Goal: Subscribe to service/newsletter

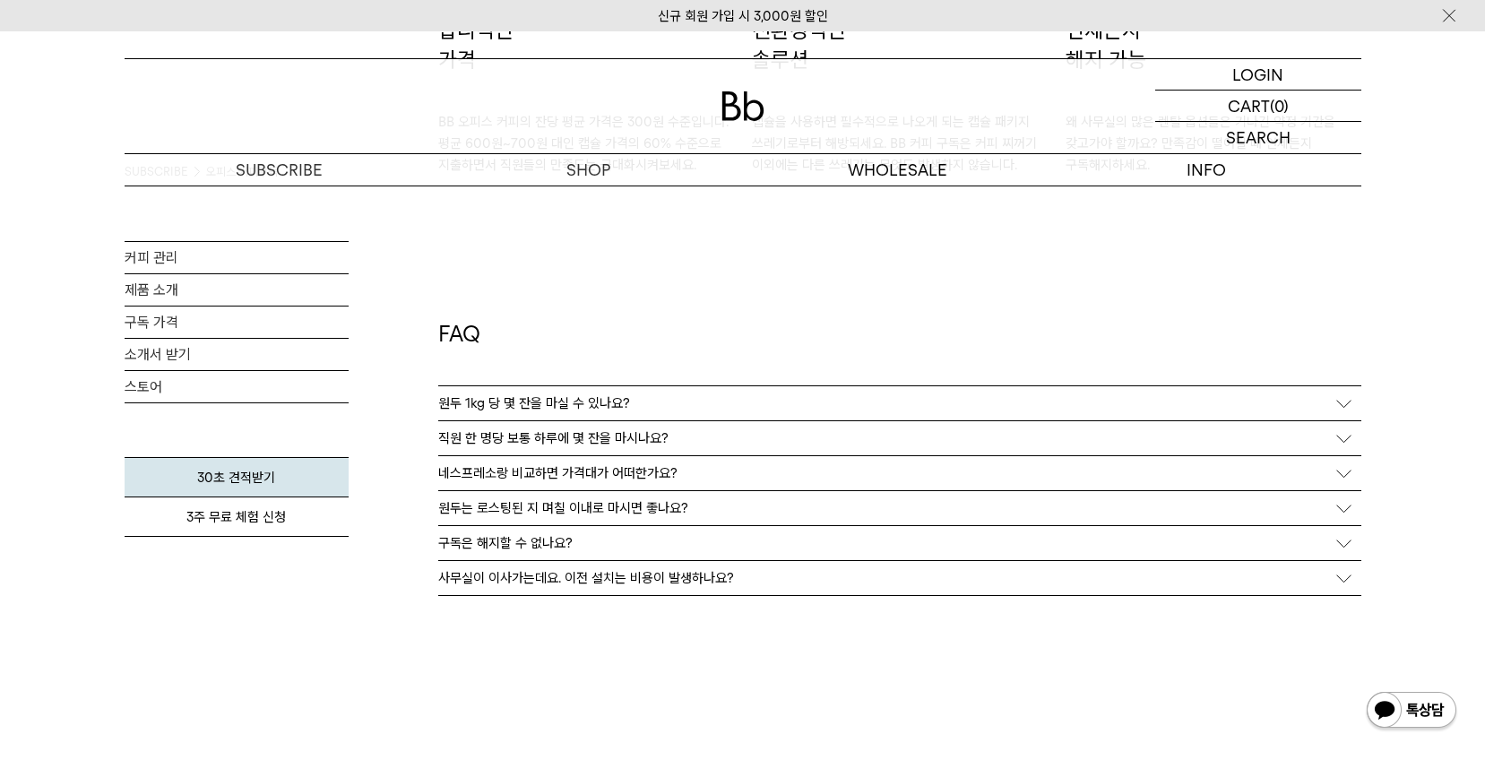
scroll to position [3162, 0]
click at [158, 319] on link "구독 가격" at bounding box center [237, 322] width 224 height 31
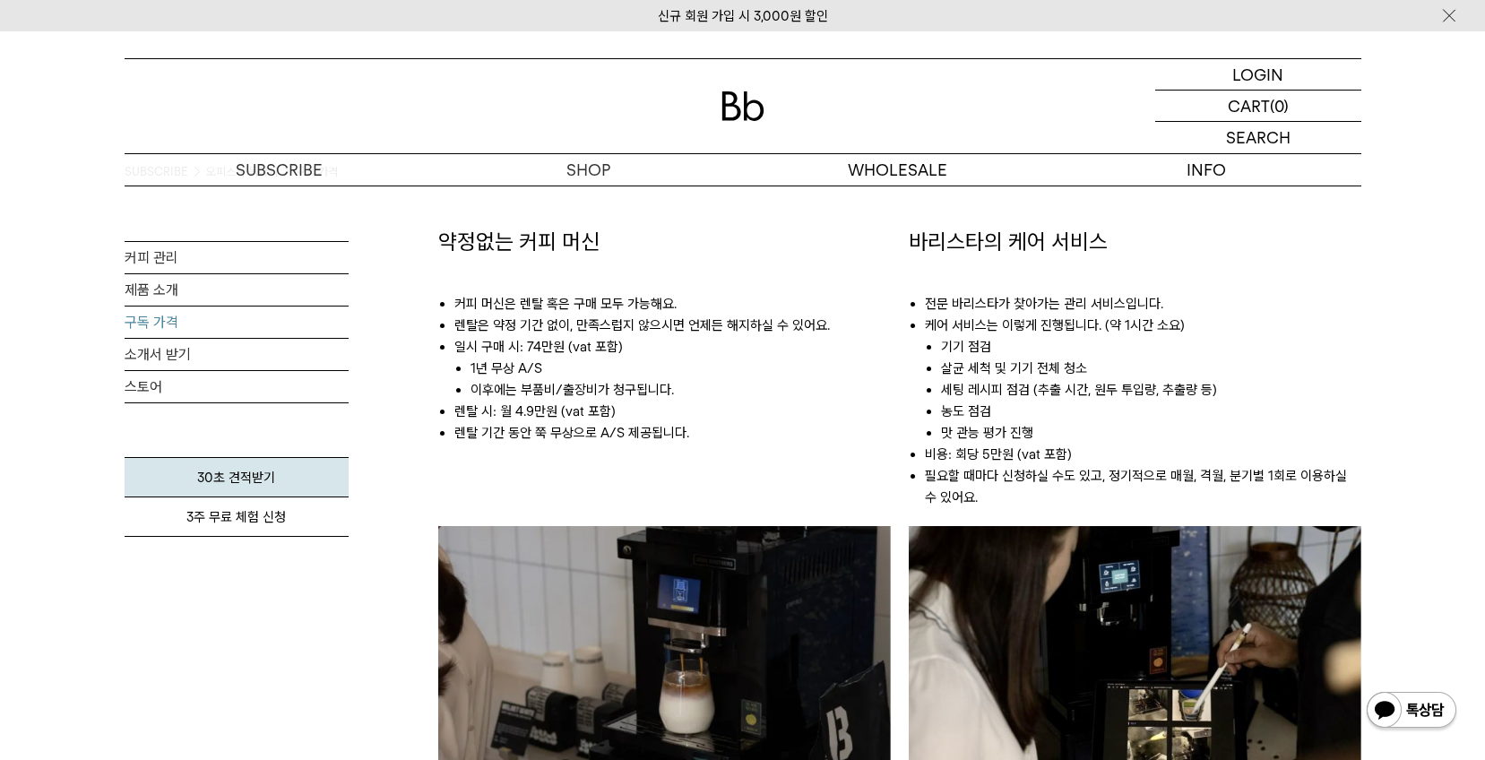
scroll to position [986, 0]
click at [450, 298] on ul "커피 머신은 렌탈 혹은 구매 모두 가능해요. 렌탈은 약정 기간 없이, 만족스럽지 않으시면 언제든 해지하실 수 있어요. 일시 [GEOGRAPHI…" at bounding box center [664, 360] width 453 height 204
click at [446, 299] on ul "커피 머신은 렌탈 혹은 구매 모두 가능해요. 렌탈은 약정 기간 없이, 만족스럽지 않으시면 언제든 해지하실 수 있어요. 일시 [GEOGRAPHI…" at bounding box center [664, 360] width 453 height 204
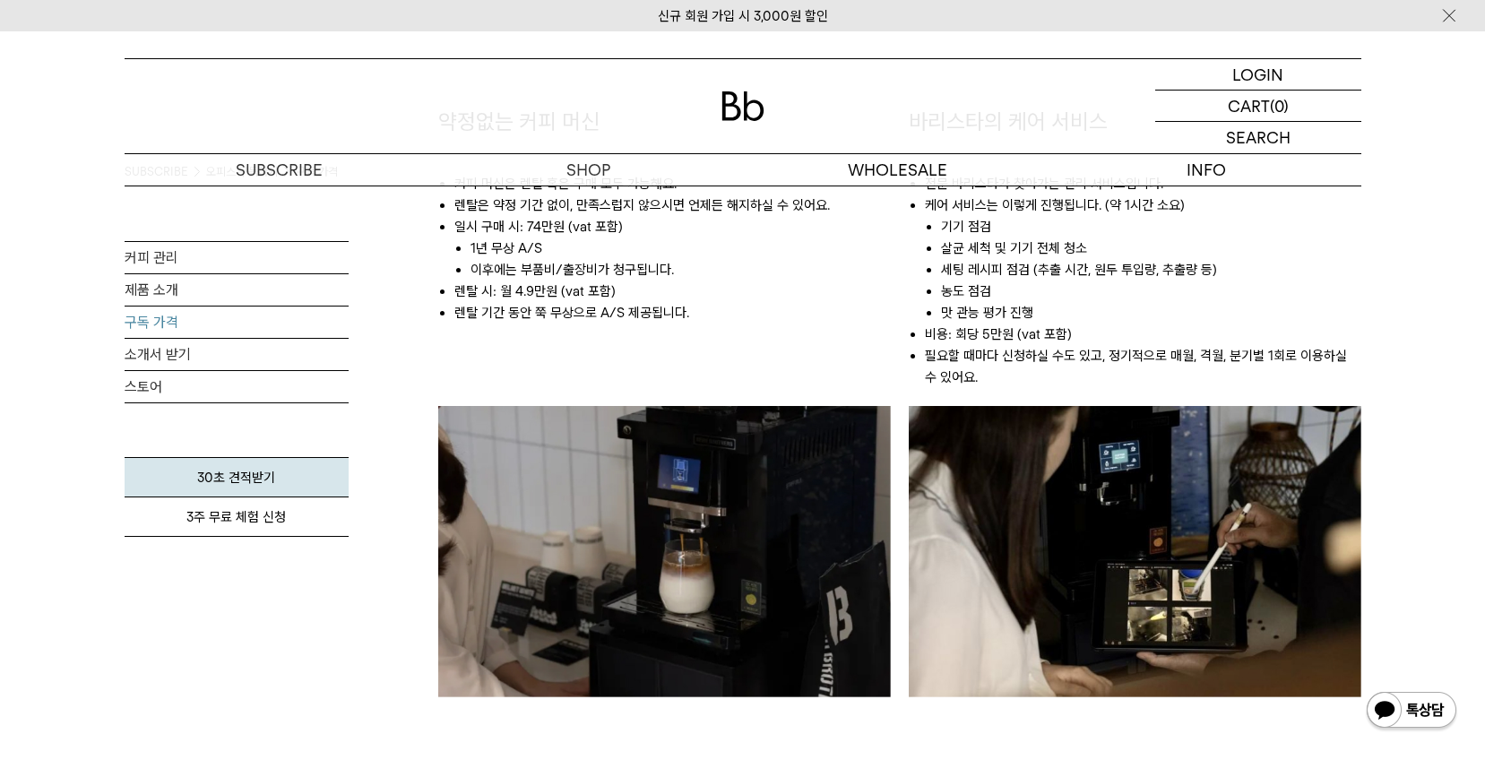
scroll to position [1076, 0]
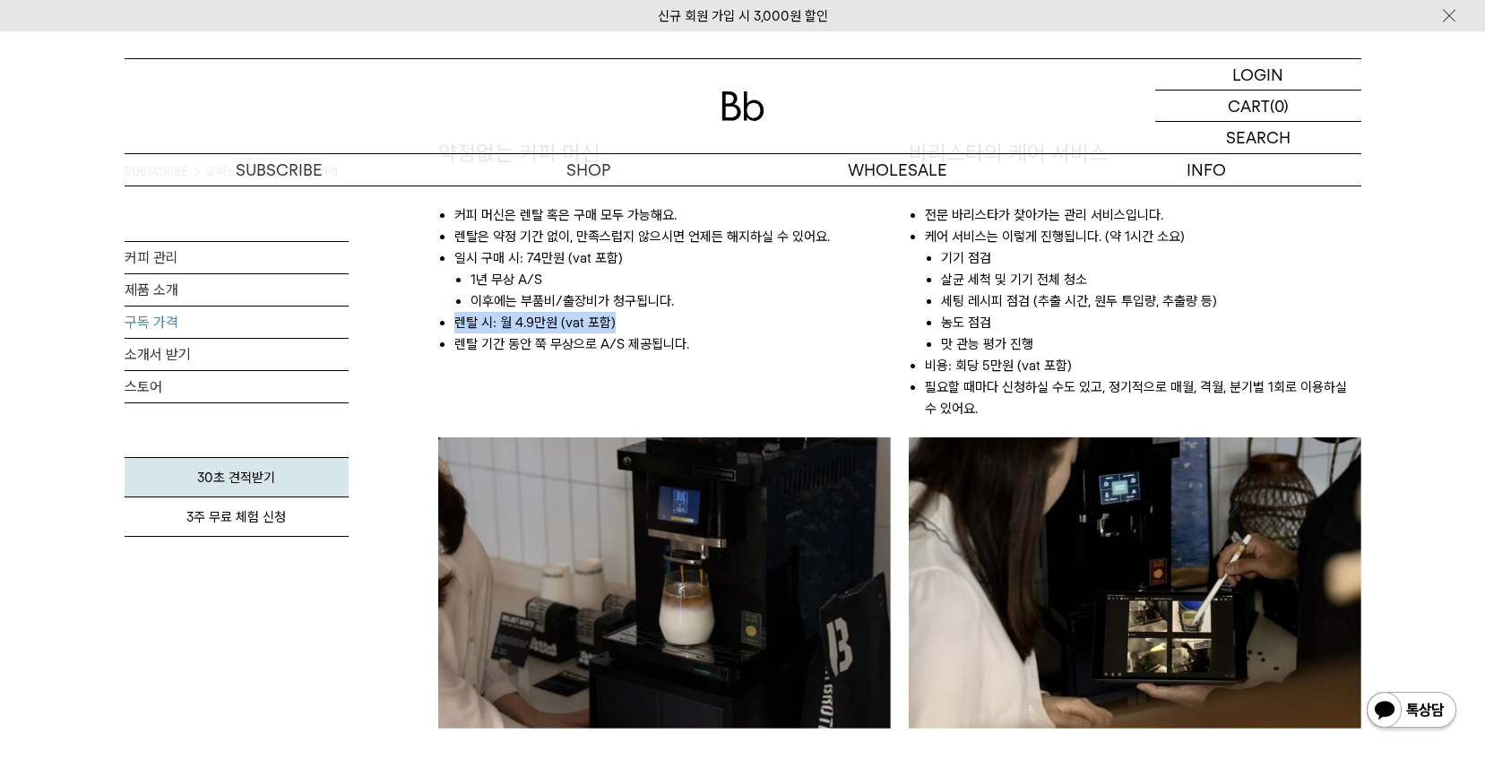
drag, startPoint x: 438, startPoint y: 314, endPoint x: 696, endPoint y: 317, distance: 257.3
click at [696, 317] on li "렌탈 시: 월 4.9만원 (vat 포함)" at bounding box center [672, 323] width 437 height 22
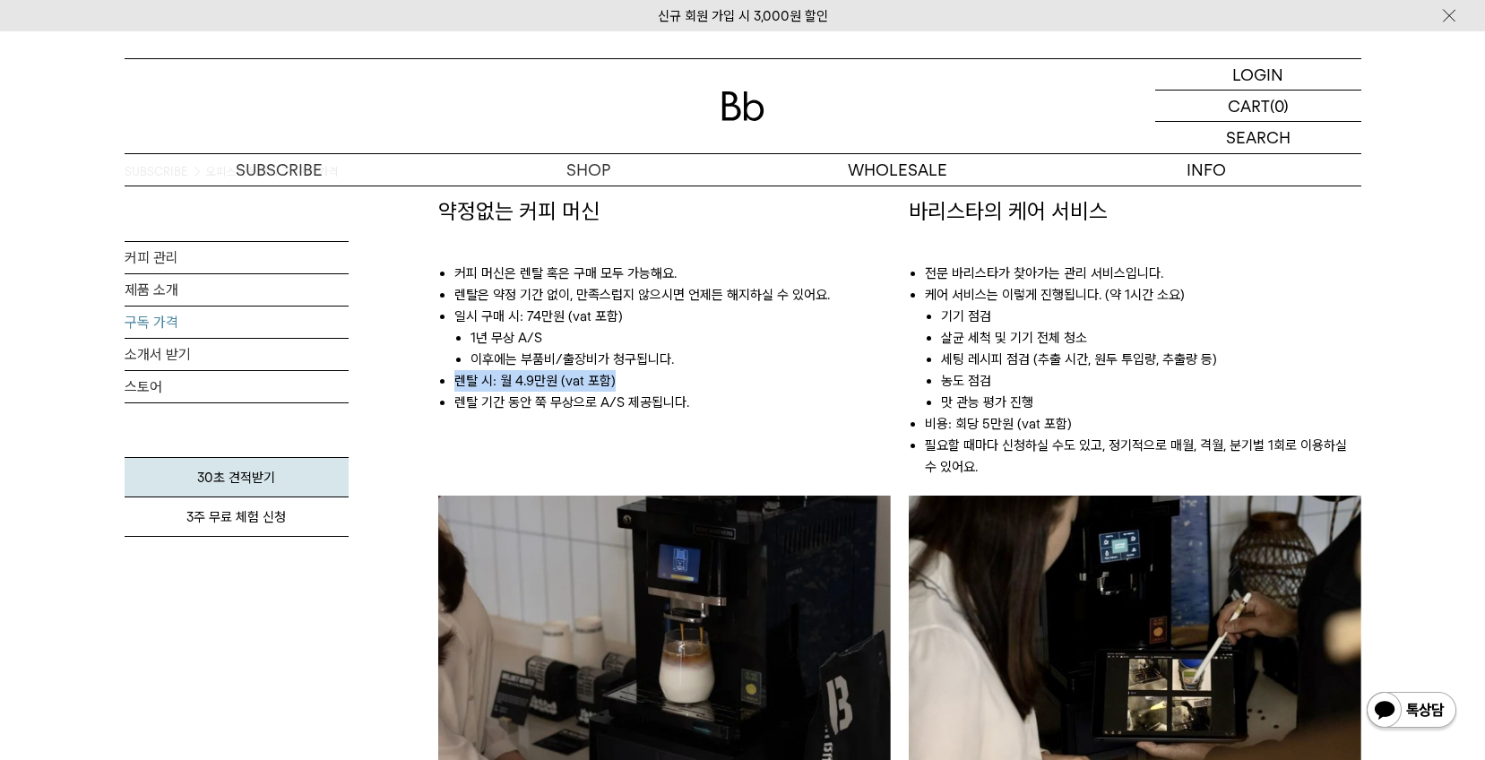
scroll to position [986, 0]
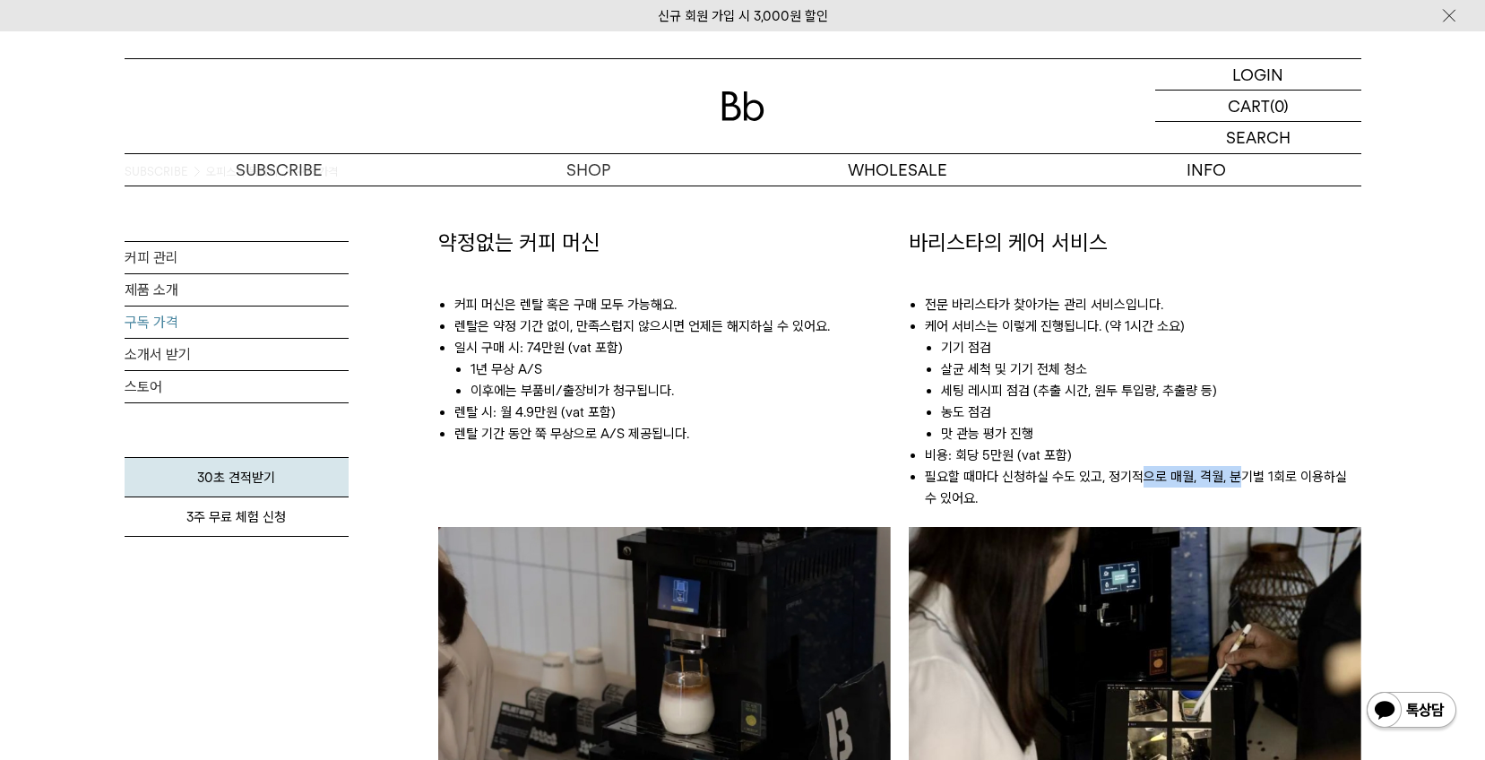
drag, startPoint x: 1144, startPoint y: 475, endPoint x: 1237, endPoint y: 480, distance: 93.3
click at [1237, 480] on li "필요할 때마다 신청하실 수도 있고, 정기적으로 매월, 격월, 분기별 1회로 이용하실 수 있어요." at bounding box center [1143, 487] width 437 height 43
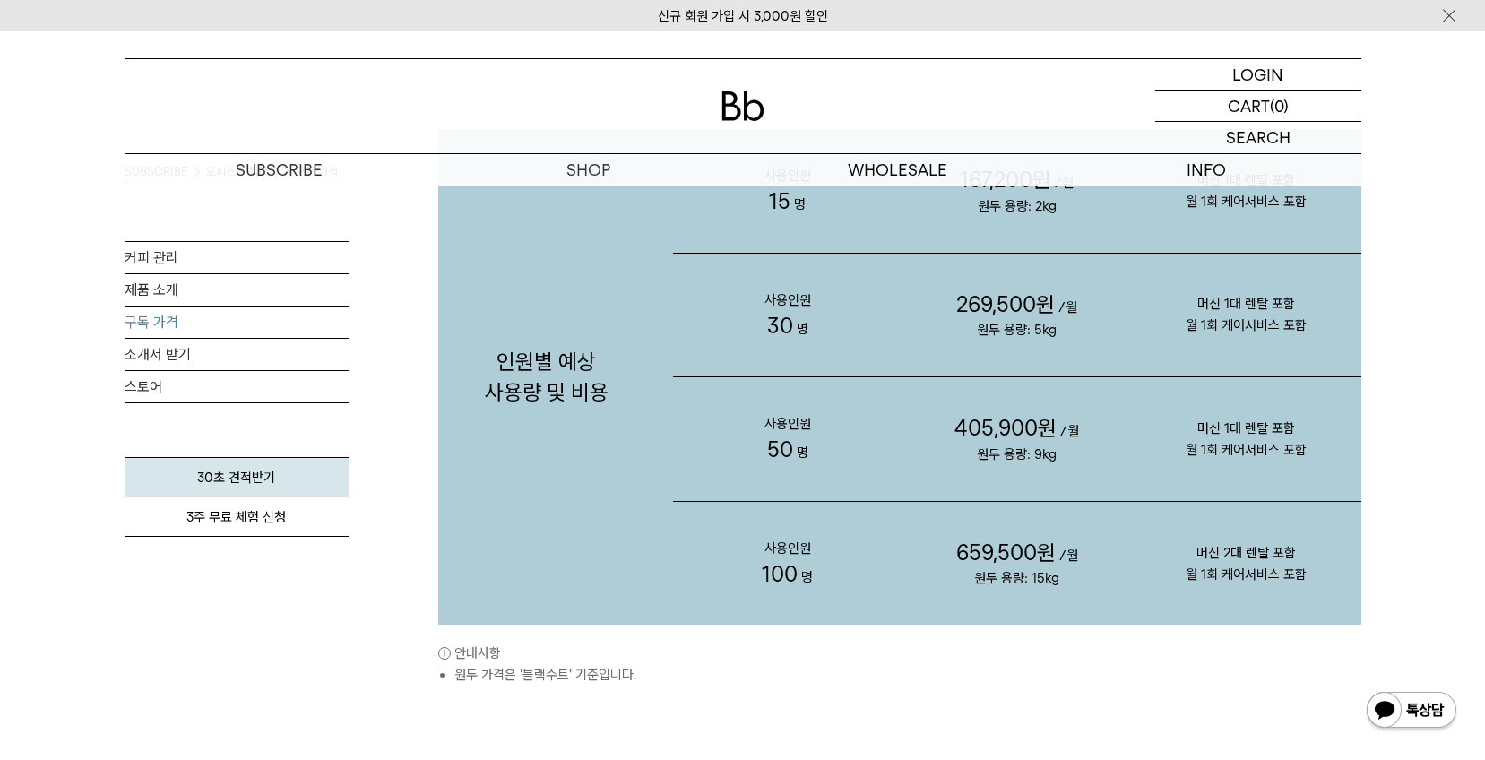
scroll to position [2151, 0]
